Goal: Task Accomplishment & Management: Complete application form

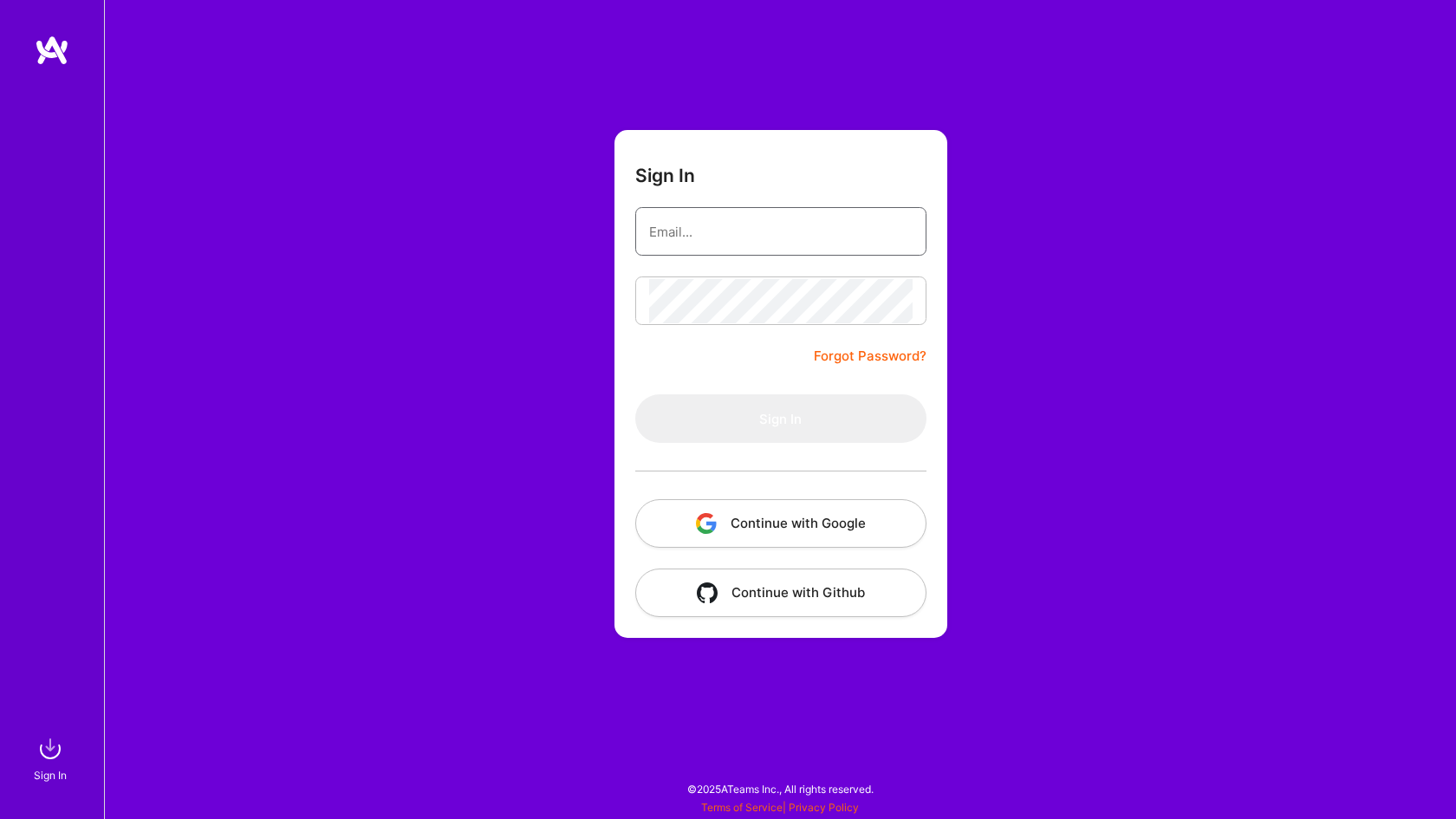
type input "terence.d.rose@gmail.com"
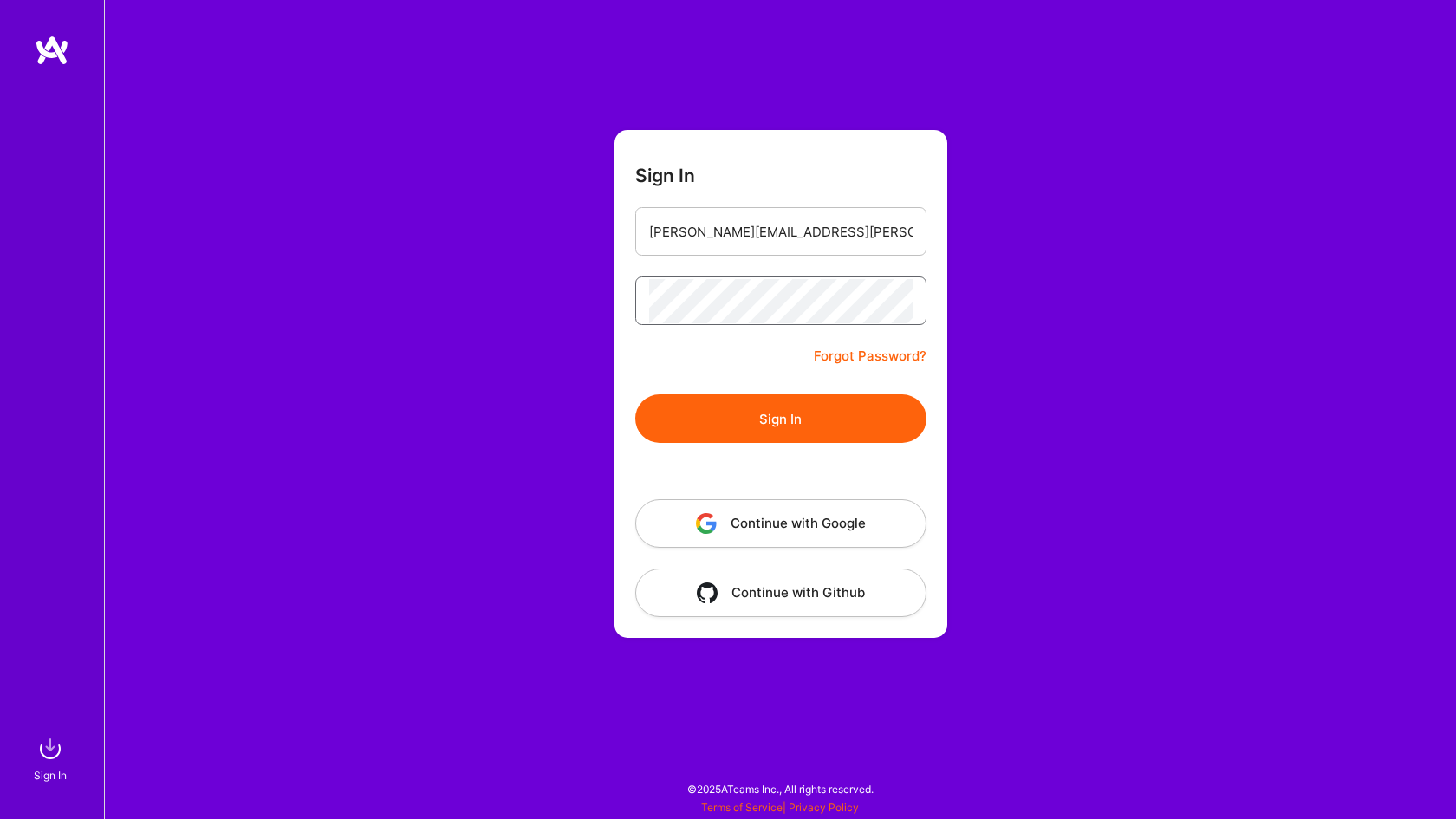
click at [780, 419] on button "Sign In" at bounding box center [781, 418] width 291 height 49
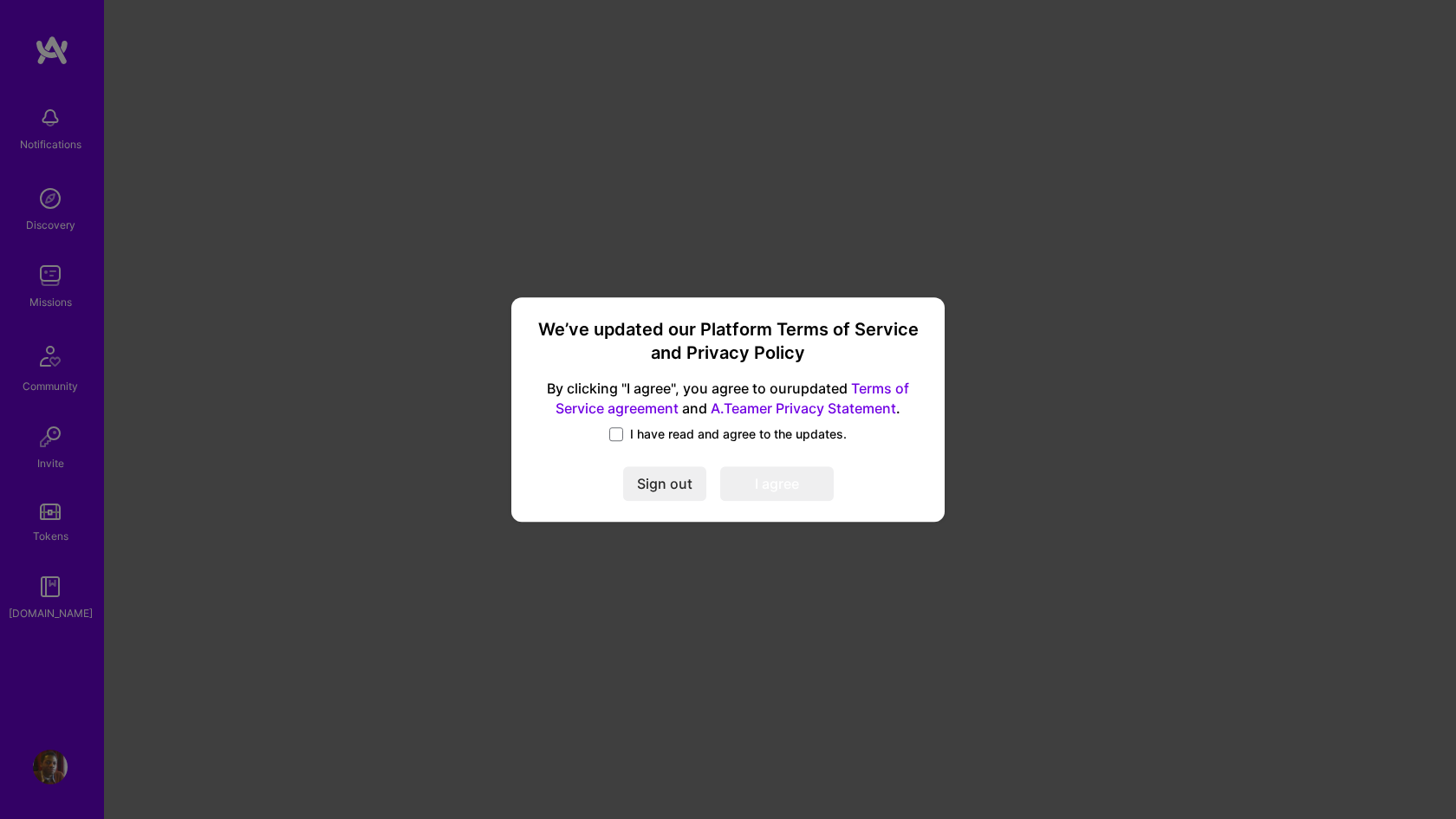
click at [871, 389] on link "Terms of Service agreement" at bounding box center [732, 398] width 354 height 37
click at [840, 411] on link "A.Teamer Privacy Statement" at bounding box center [804, 408] width 186 height 18
click at [611, 429] on span at bounding box center [616, 434] width 14 height 14
click at [0, 0] on input "I have read and agree to the updates." at bounding box center [0, 0] width 0 height 0
click at [779, 484] on button "I agree" at bounding box center [777, 483] width 113 height 34
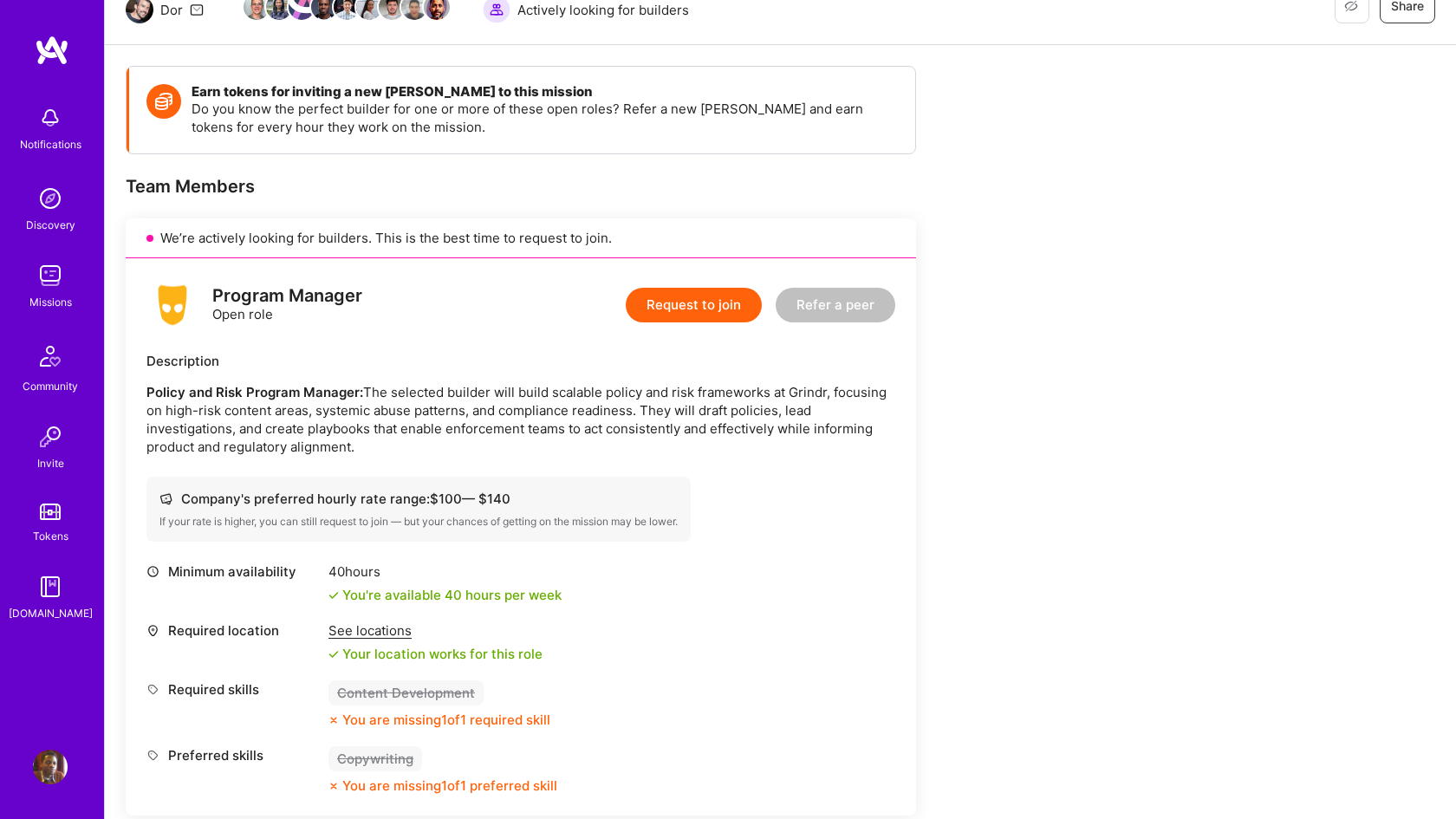
scroll to position [198, 0]
